Goal: Task Accomplishment & Management: Manage account settings

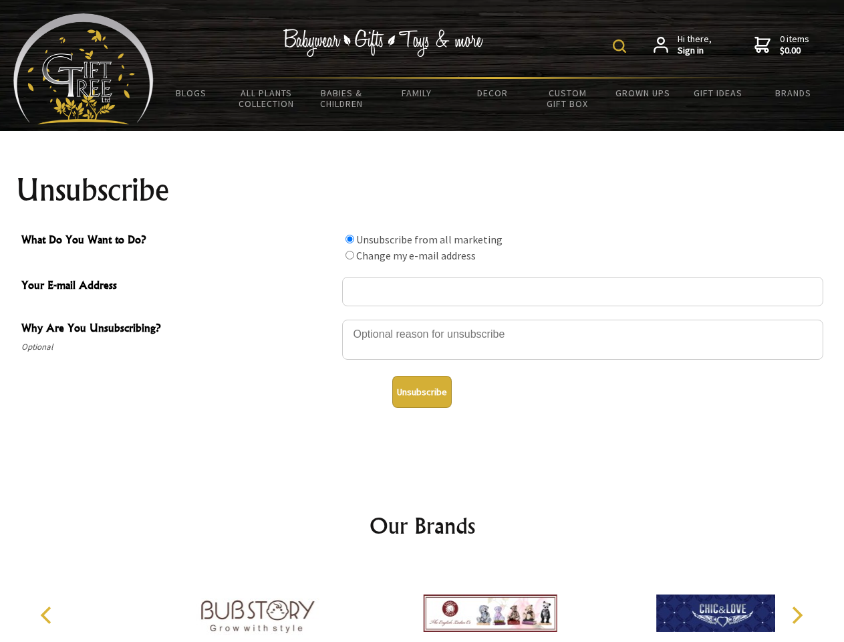
click at [622, 46] on img at bounding box center [619, 45] width 13 height 13
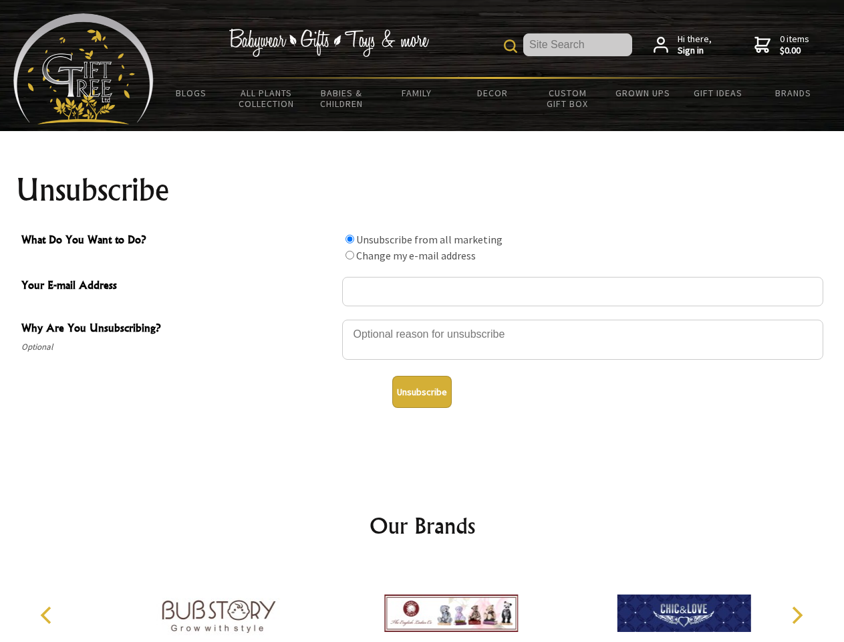
click at [422, 319] on div at bounding box center [582, 341] width 481 height 47
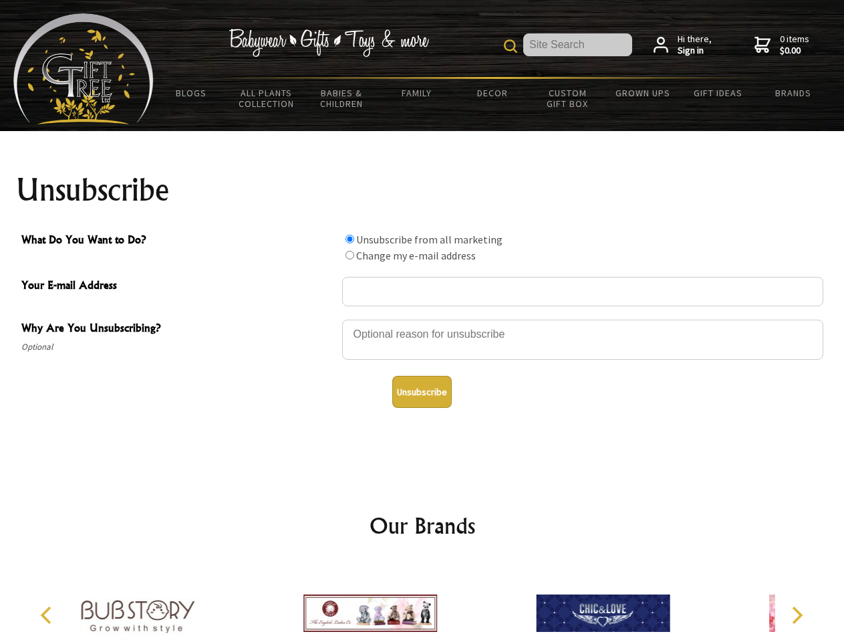
click at [350, 239] on input "What Do You Want to Do?" at bounding box center [350, 239] width 9 height 9
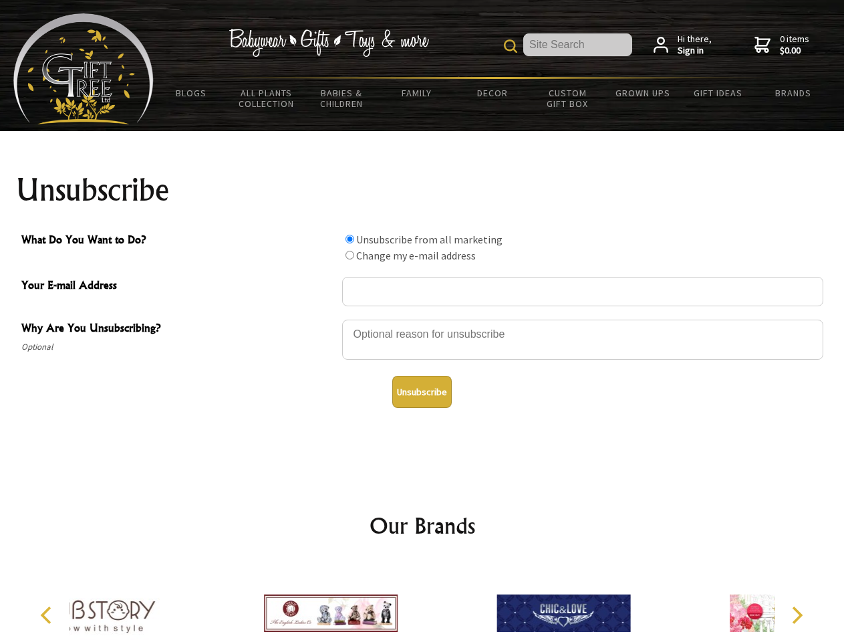
click at [350, 255] on input "What Do You Want to Do?" at bounding box center [350, 255] width 9 height 9
radio input "true"
click at [422, 392] on button "Unsubscribe" at bounding box center [421, 392] width 59 height 32
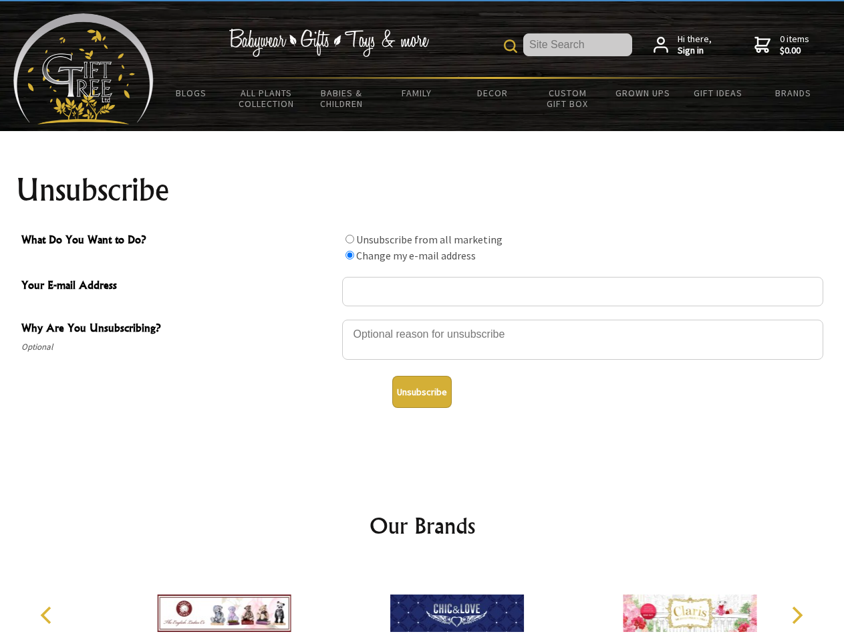
click at [422, 602] on img at bounding box center [457, 613] width 134 height 100
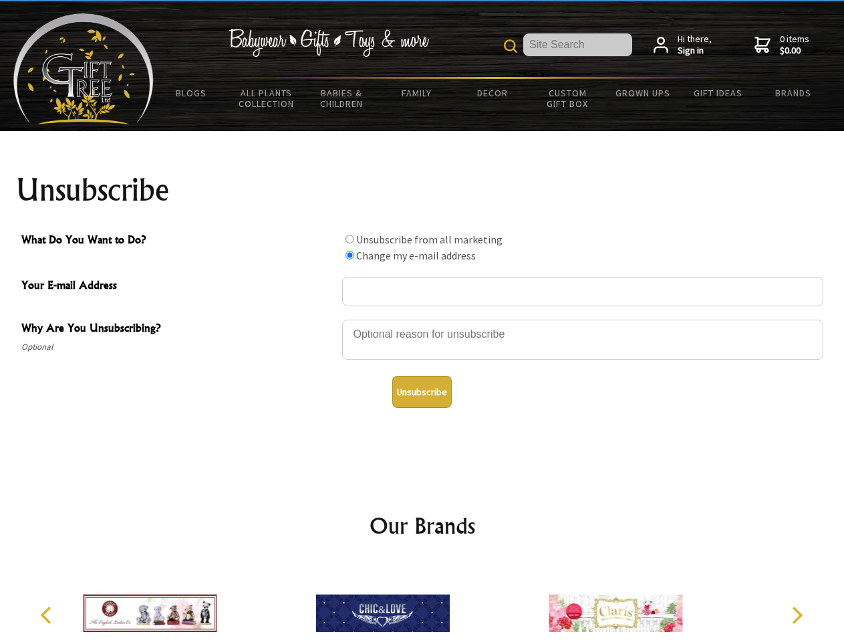
click at [48, 615] on icon "Previous" at bounding box center [47, 614] width 17 height 17
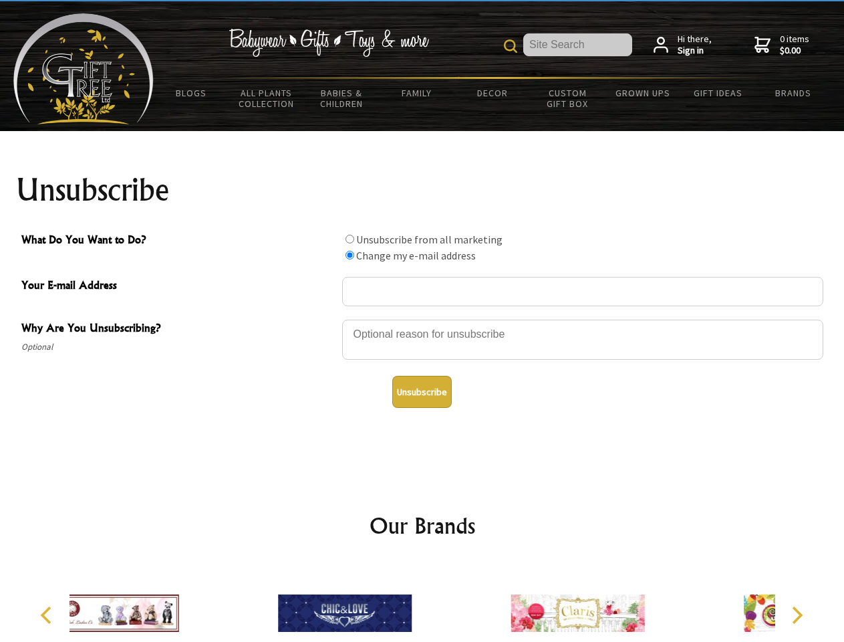
click at [797, 615] on icon "Next" at bounding box center [795, 614] width 17 height 17
